Goal: Information Seeking & Learning: Learn about a topic

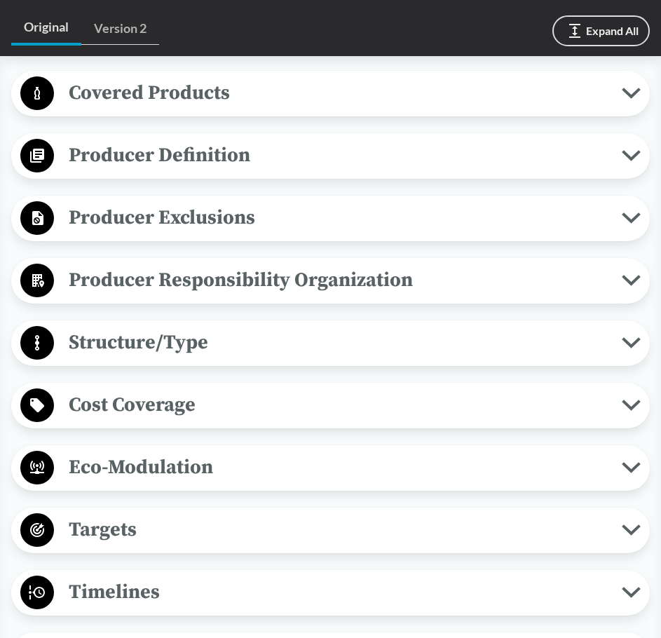
scroll to position [561, 0]
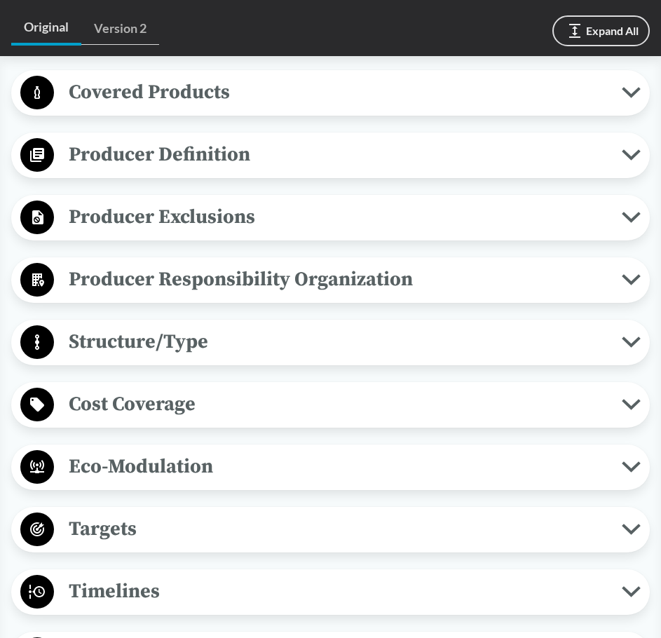
click at [621, 403] on span "Cost Coverage" at bounding box center [338, 404] width 568 height 32
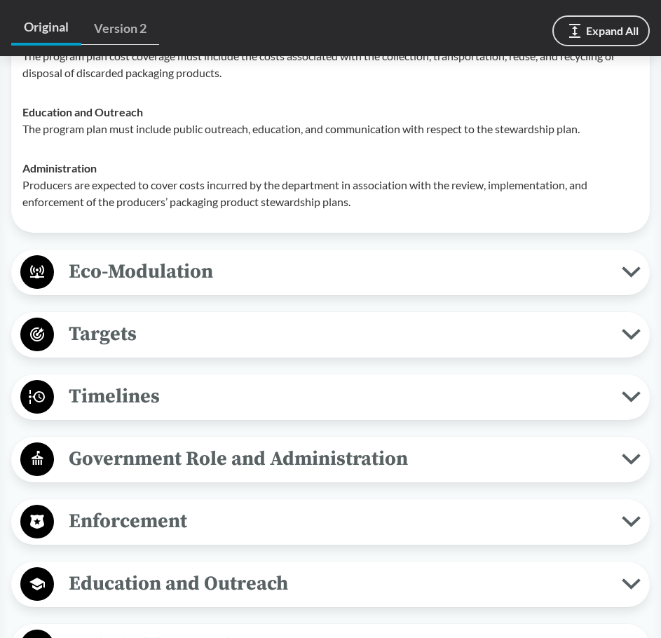
scroll to position [982, 0]
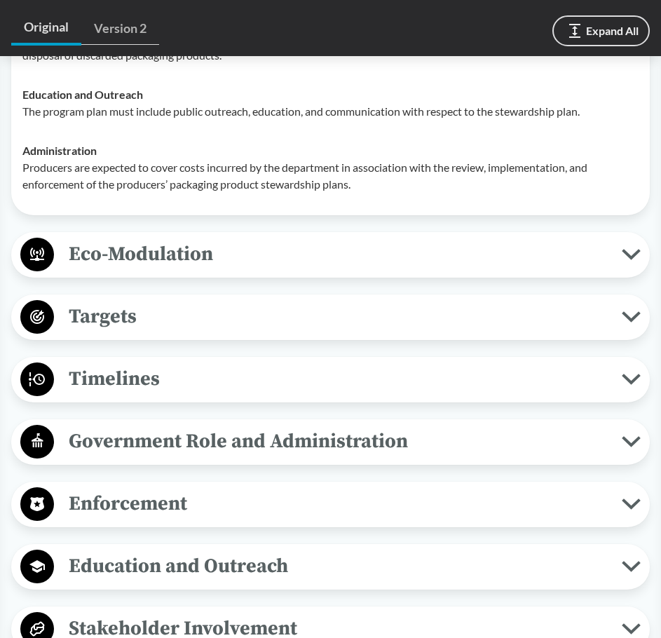
click at [570, 381] on span "Timelines" at bounding box center [338, 379] width 568 height 32
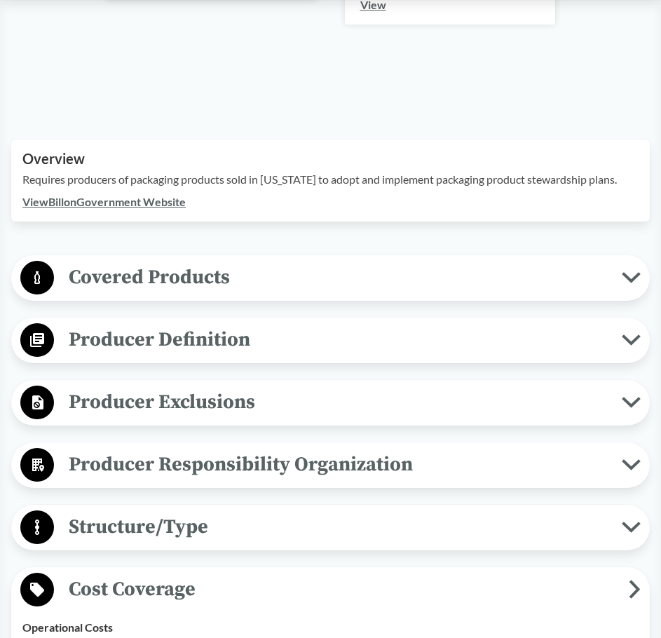
scroll to position [421, 0]
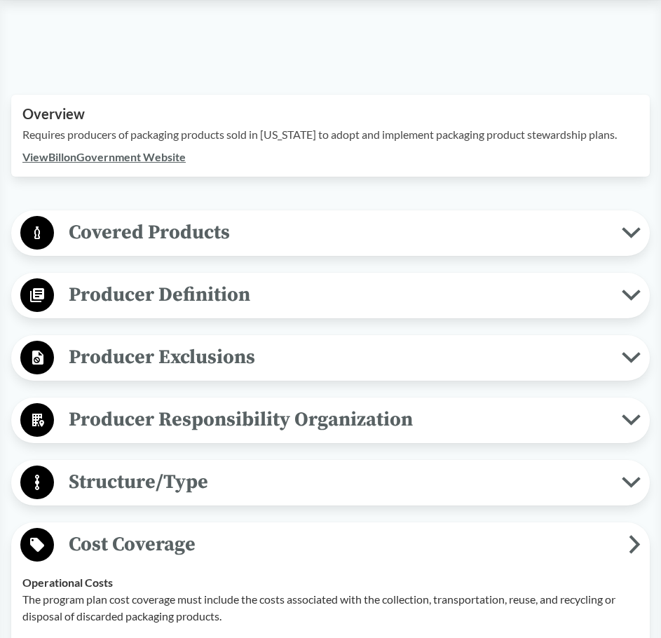
click at [233, 241] on span "Covered Products" at bounding box center [338, 233] width 568 height 32
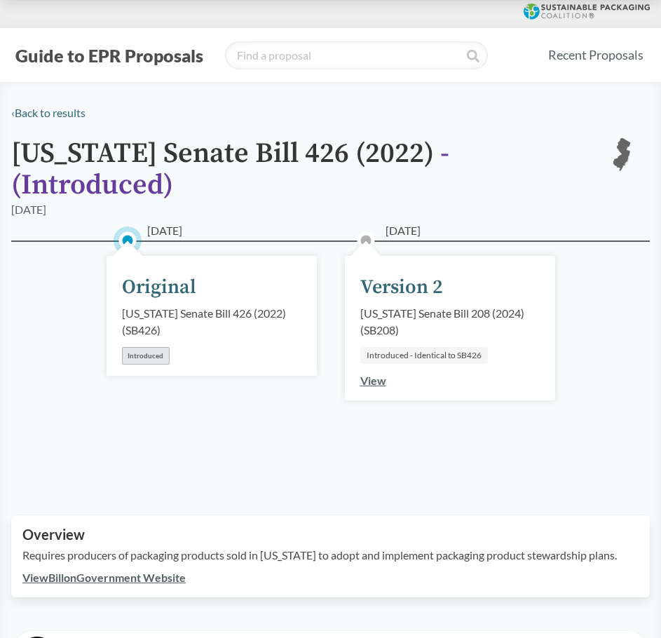
click at [447, 447] on div "[DATE] Version 2 [US_STATE] Senate Bill 208 (2024) ( SB208 ) Introduced - Ident…" at bounding box center [450, 362] width 238 height 172
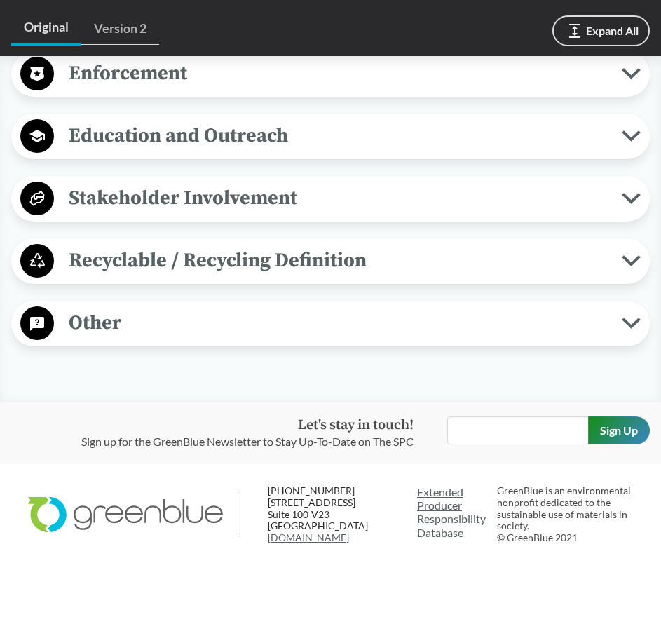
scroll to position [1204, 0]
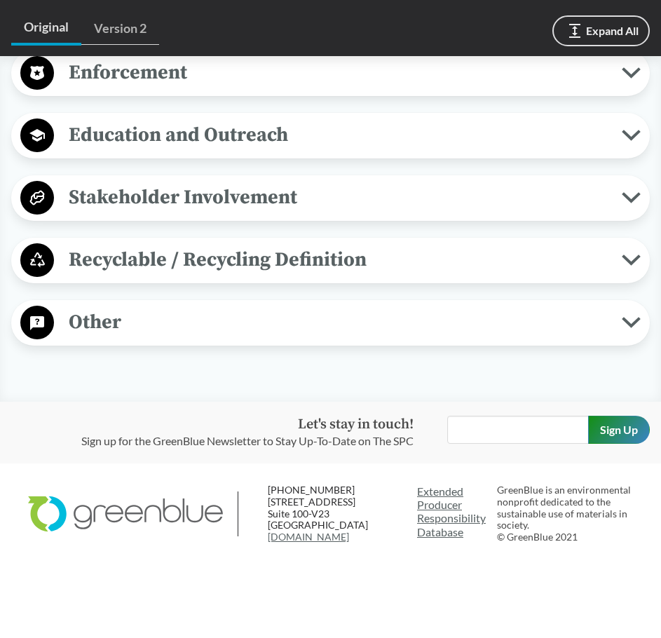
click at [207, 321] on span "Other" at bounding box center [338, 322] width 568 height 32
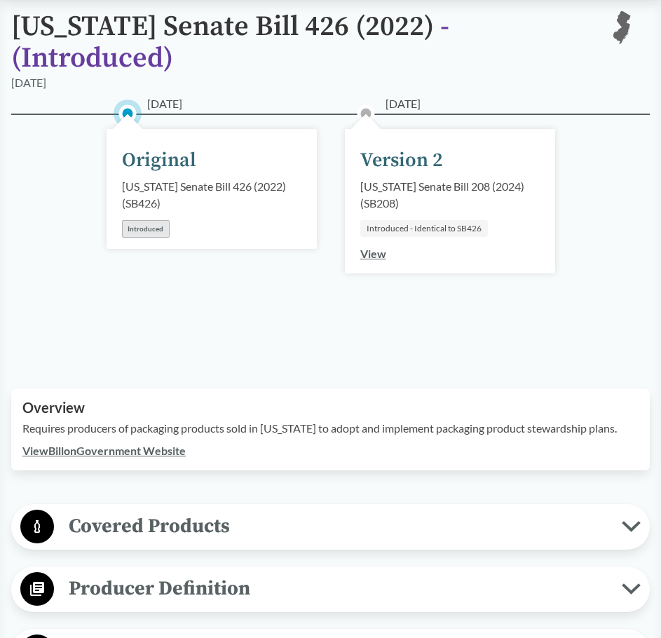
scroll to position [83, 0]
